Goal: Task Accomplishment & Management: Manage account settings

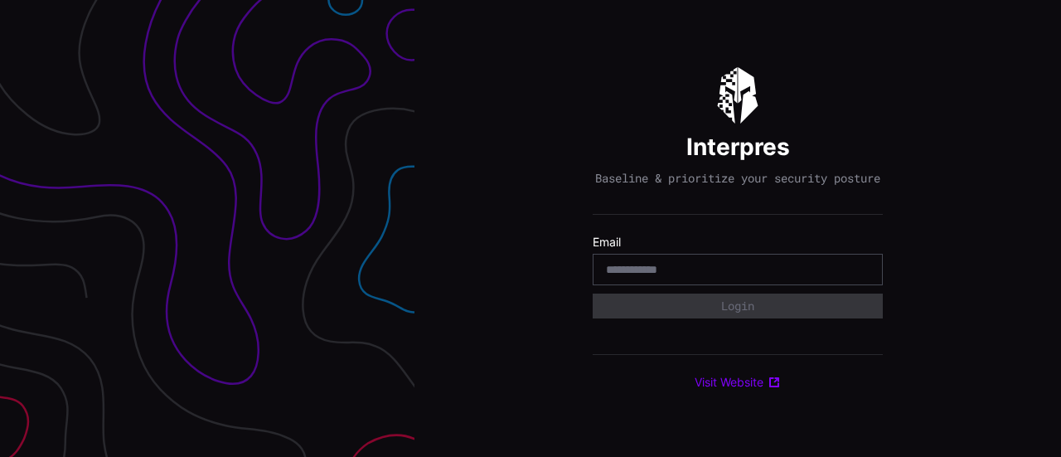
click at [704, 285] on div at bounding box center [738, 269] width 290 height 31
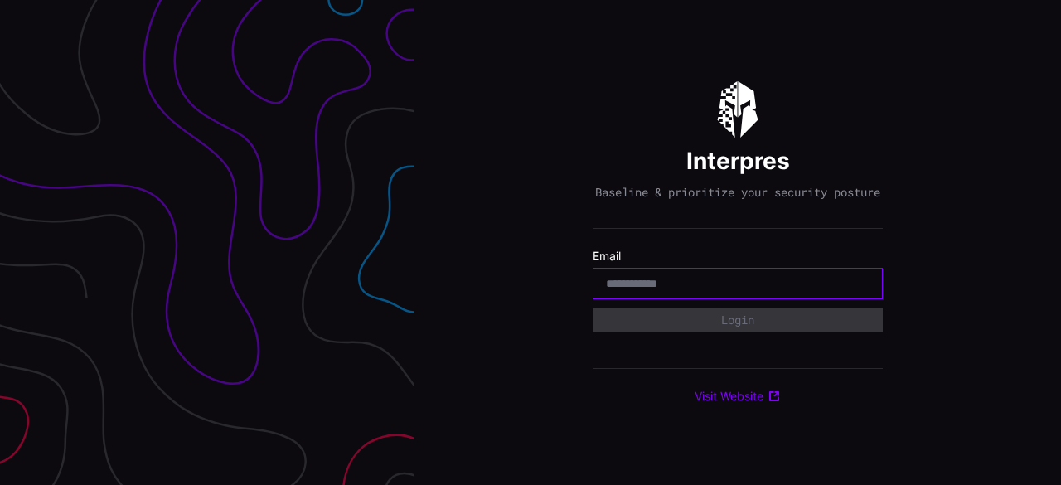
click at [703, 291] on input "email" at bounding box center [738, 283] width 264 height 15
click at [664, 283] on div at bounding box center [738, 283] width 290 height 31
click at [660, 289] on input "email" at bounding box center [738, 283] width 264 height 15
type input "**********"
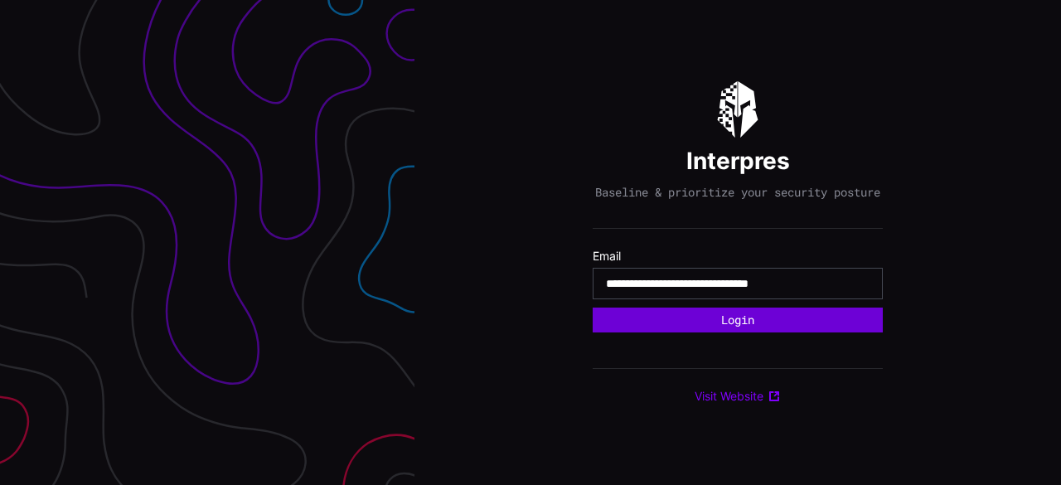
click at [781, 326] on button "Login" at bounding box center [738, 319] width 290 height 25
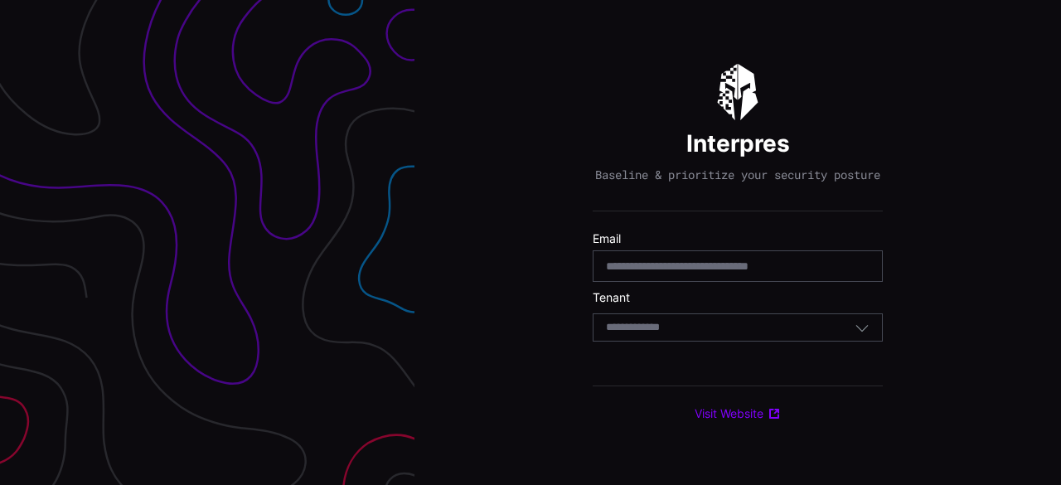
click at [738, 335] on div "Select Tenant" at bounding box center [730, 327] width 249 height 15
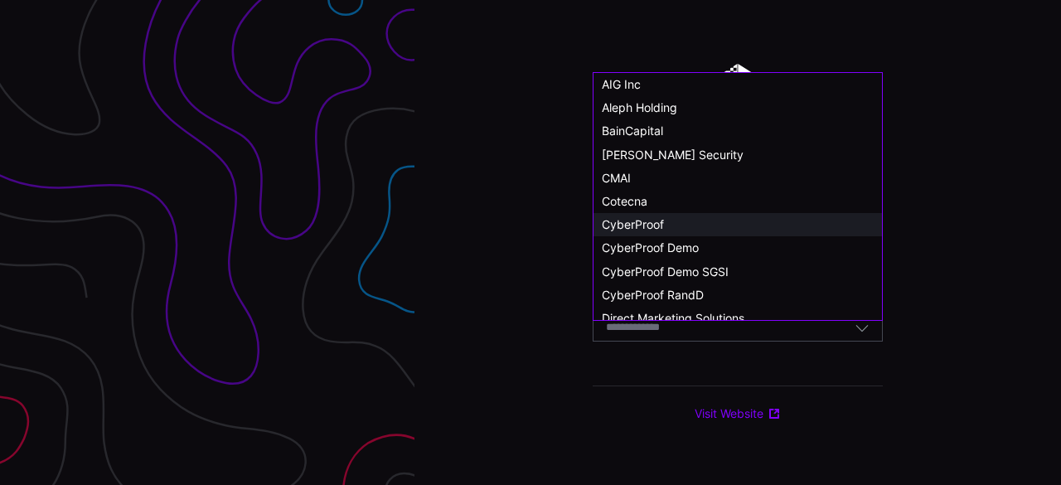
click at [722, 229] on div "CyberProof" at bounding box center [738, 224] width 272 height 15
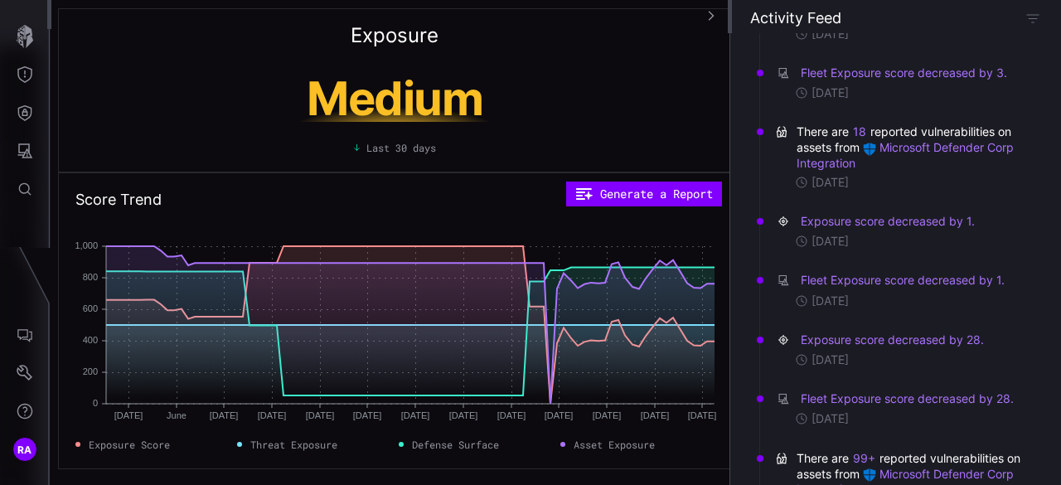
scroll to position [332, 0]
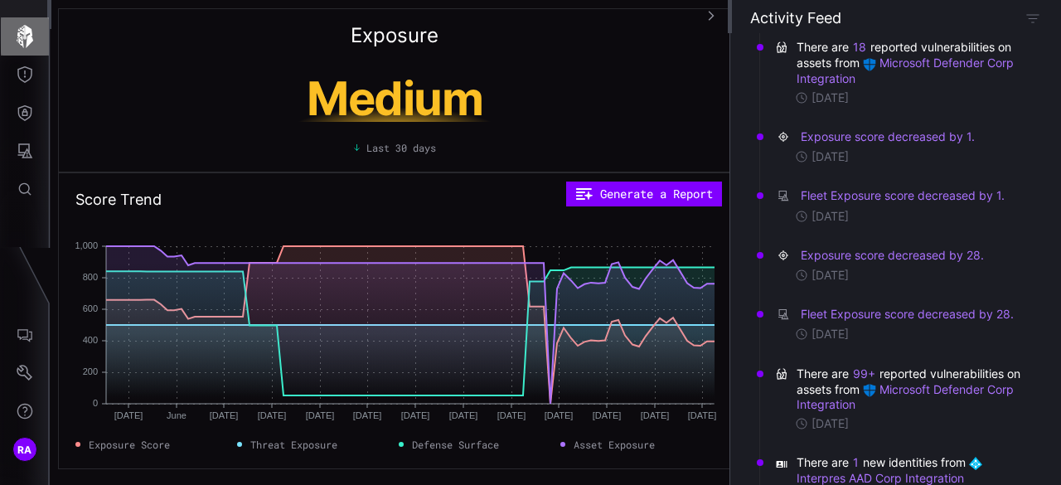
click at [25, 36] on icon "button" at bounding box center [25, 36] width 17 height 23
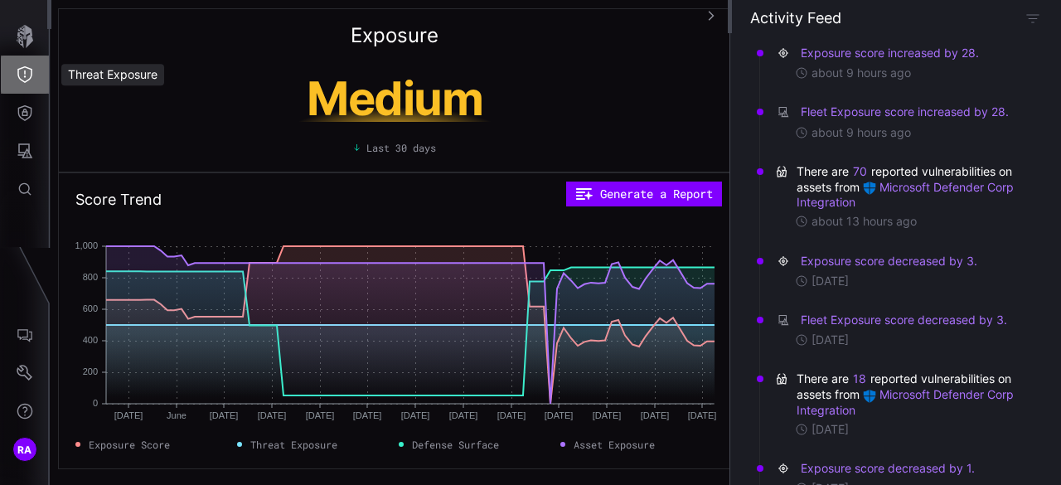
click at [32, 72] on icon "Threat Exposure" at bounding box center [25, 74] width 17 height 17
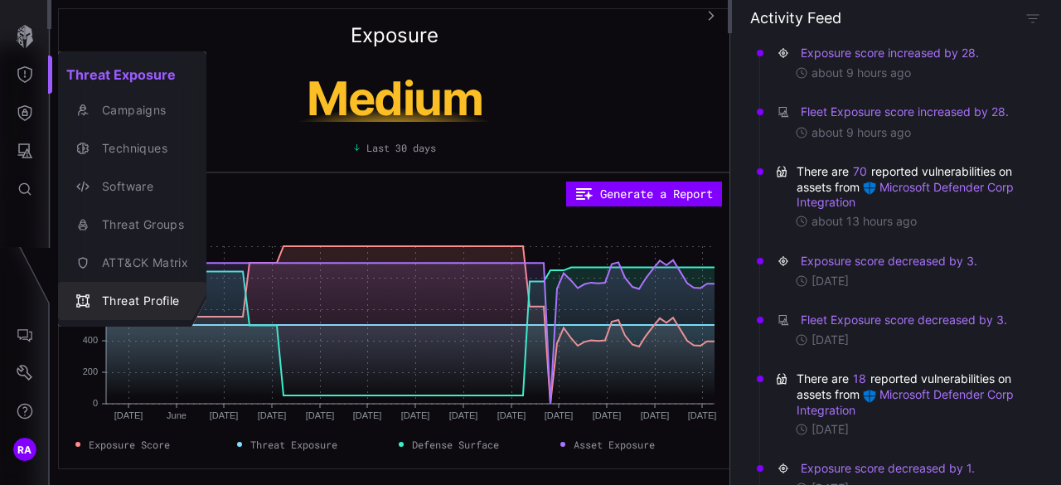
click at [140, 306] on div "Threat Profile" at bounding box center [141, 301] width 94 height 21
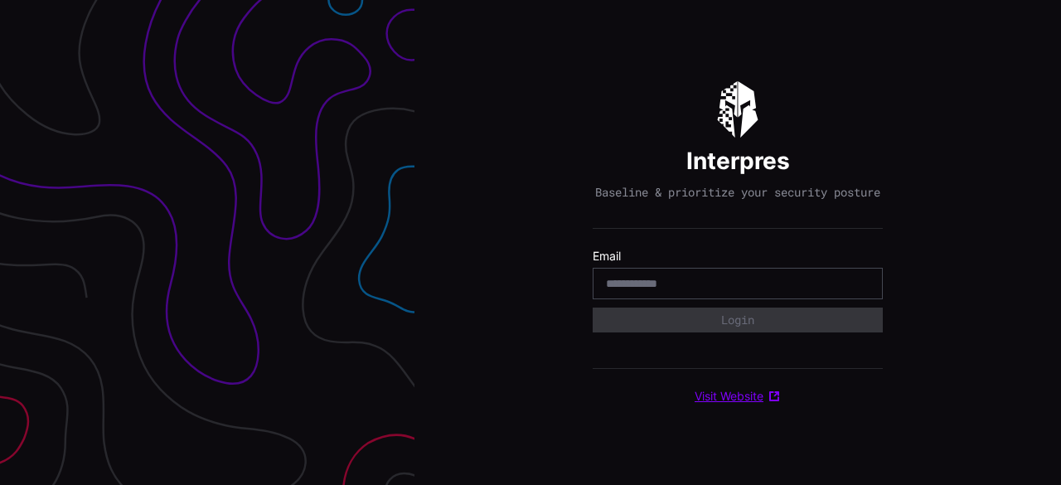
click at [748, 404] on link "Visit Website" at bounding box center [737, 396] width 86 height 15
click at [689, 248] on div "Interpres Baseline & prioritize your security posture Email Login Visit Website" at bounding box center [738, 242] width 290 height 322
click at [703, 299] on div at bounding box center [738, 283] width 290 height 31
click at [695, 299] on div at bounding box center [738, 283] width 290 height 31
click at [687, 288] on input "email" at bounding box center [738, 283] width 264 height 15
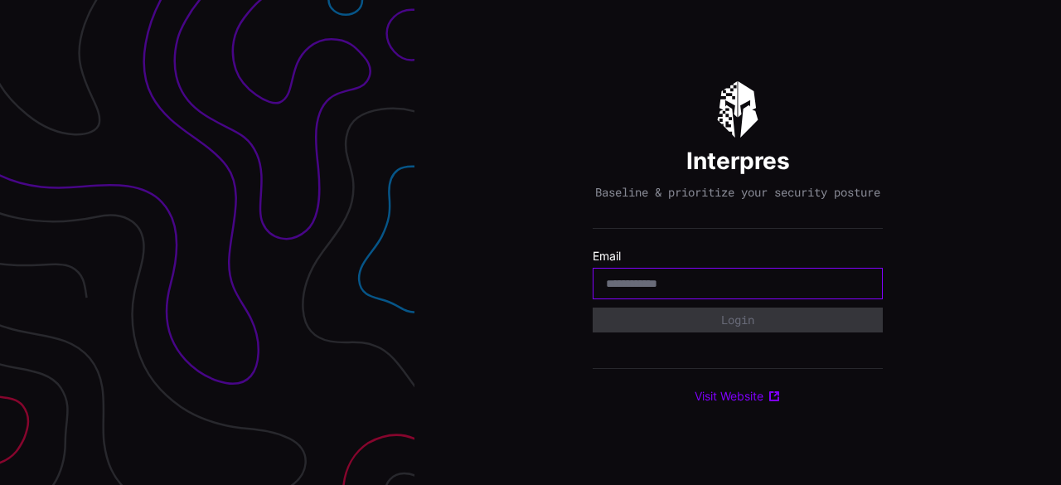
type input "**********"
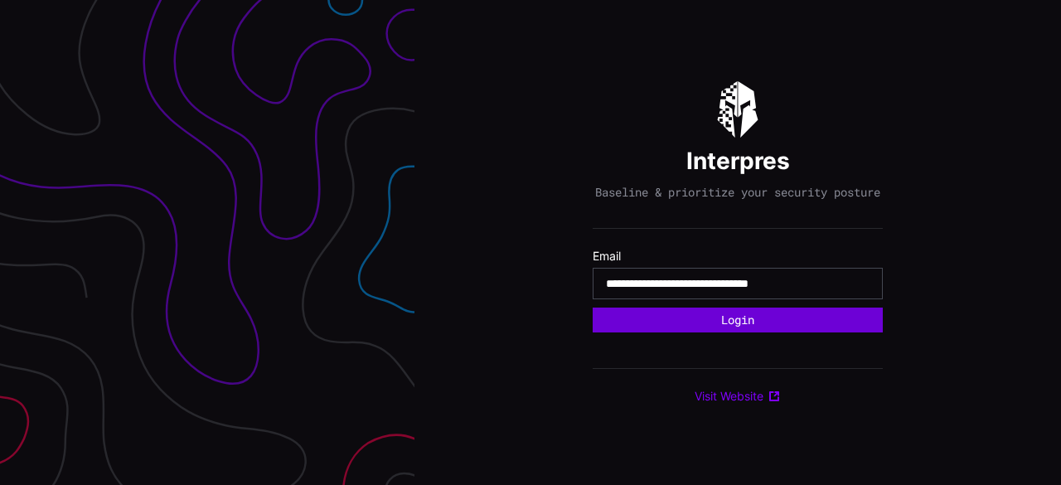
click at [784, 327] on button "Login" at bounding box center [738, 319] width 290 height 25
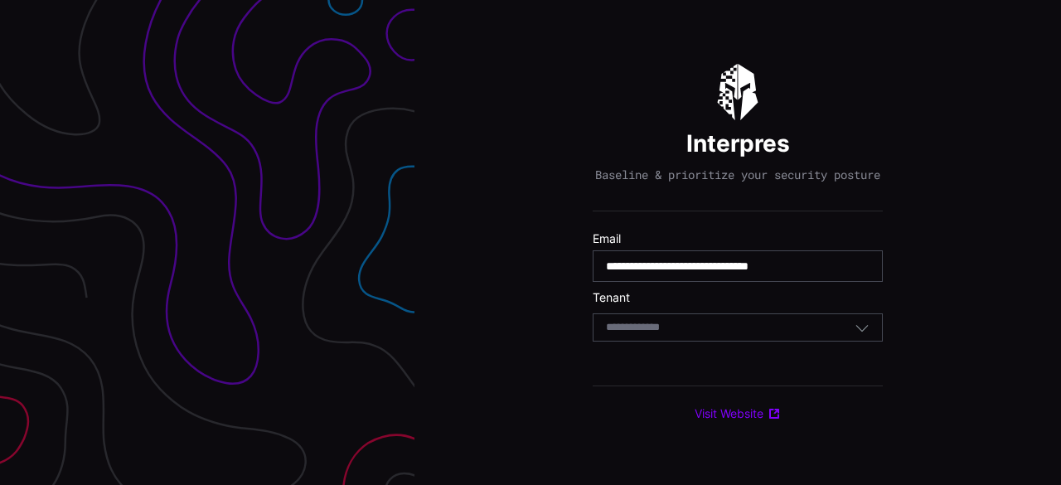
click at [726, 328] on div "Select Tenant" at bounding box center [730, 327] width 249 height 15
click at [506, 125] on div "**********" at bounding box center [737, 242] width 646 height 485
click at [737, 335] on div "Select Tenant" at bounding box center [730, 327] width 249 height 15
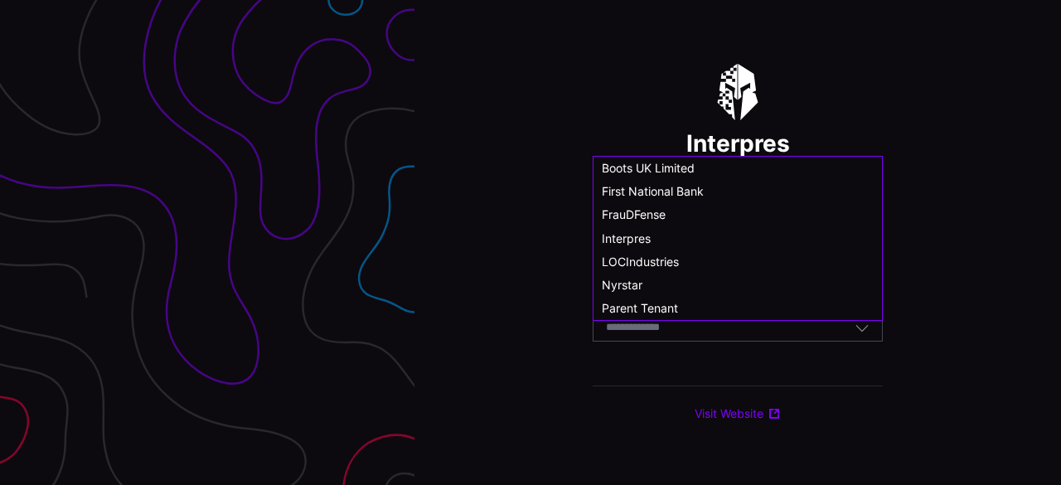
click at [701, 335] on div "Select Tenant" at bounding box center [730, 327] width 249 height 15
click at [864, 335] on icon "button" at bounding box center [861, 327] width 15 height 15
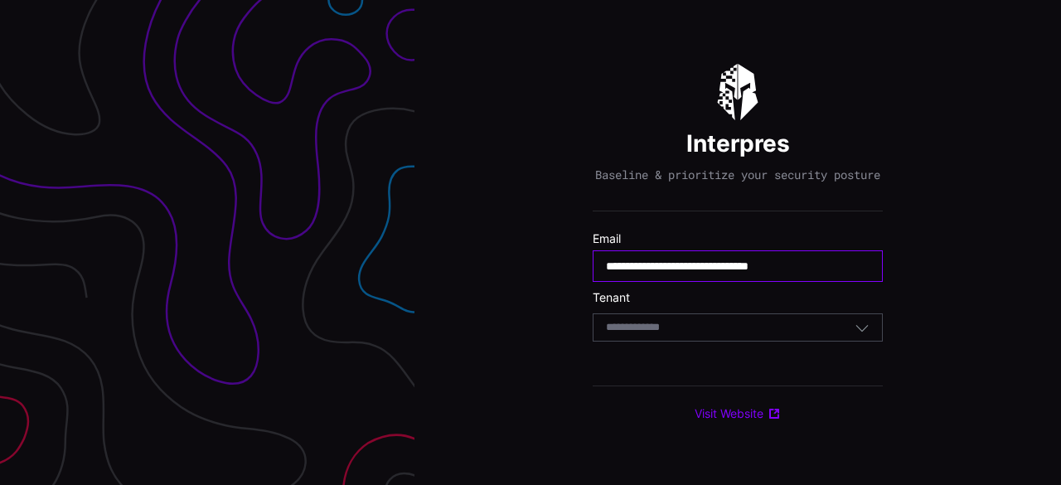
click at [867, 271] on input "**********" at bounding box center [738, 266] width 264 height 15
click at [701, 335] on div "Select Tenant" at bounding box center [730, 327] width 249 height 15
